Goal: Check status: Check status

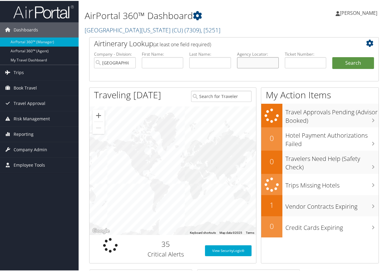
click at [242, 60] on input "text" at bounding box center [258, 61] width 42 height 11
type input "c2sqst"
click at [333, 56] on button "Search" at bounding box center [354, 62] width 42 height 12
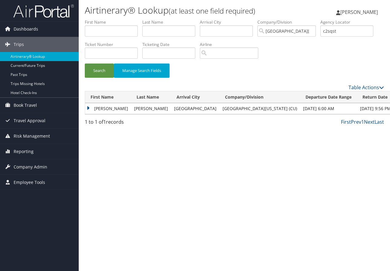
click at [102, 106] on td "JAKOB E" at bounding box center [108, 108] width 46 height 11
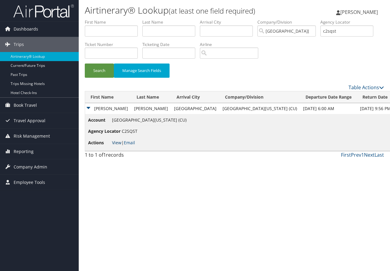
click at [118, 142] on link "View" at bounding box center [116, 143] width 9 height 6
drag, startPoint x: 347, startPoint y: 31, endPoint x: 323, endPoint y: 30, distance: 24.3
click at [323, 19] on ul "First Name Last Name Departure City Arrival City Company/Division University of…" at bounding box center [234, 19] width 299 height 0
click at [116, 30] on input "text" at bounding box center [111, 30] width 53 height 11
type input "jenna"
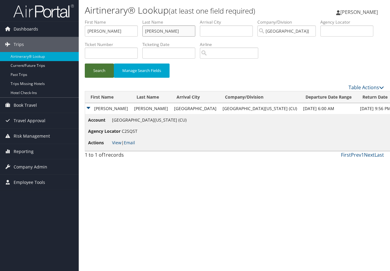
type input "tomkinson"
click at [96, 66] on button "Search" at bounding box center [99, 71] width 29 height 14
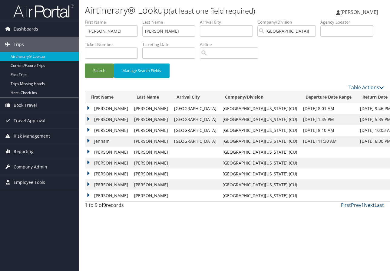
click at [105, 106] on td "JENNA M" at bounding box center [108, 108] width 46 height 11
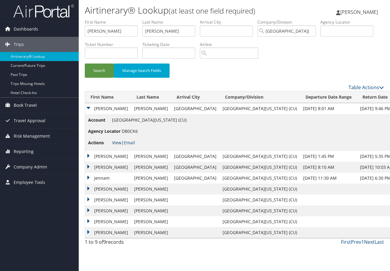
click at [114, 142] on link "View" at bounding box center [116, 143] width 9 height 6
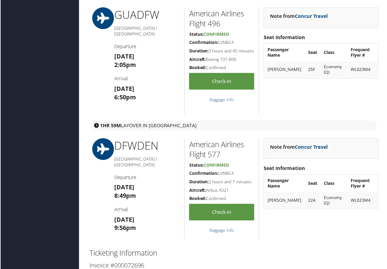
scroll to position [696, 0]
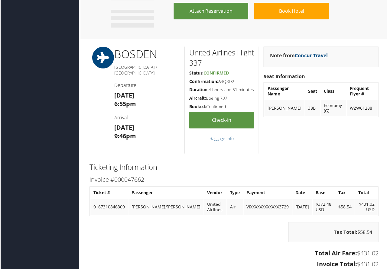
scroll to position [545, 0]
